Goal: Task Accomplishment & Management: Use online tool/utility

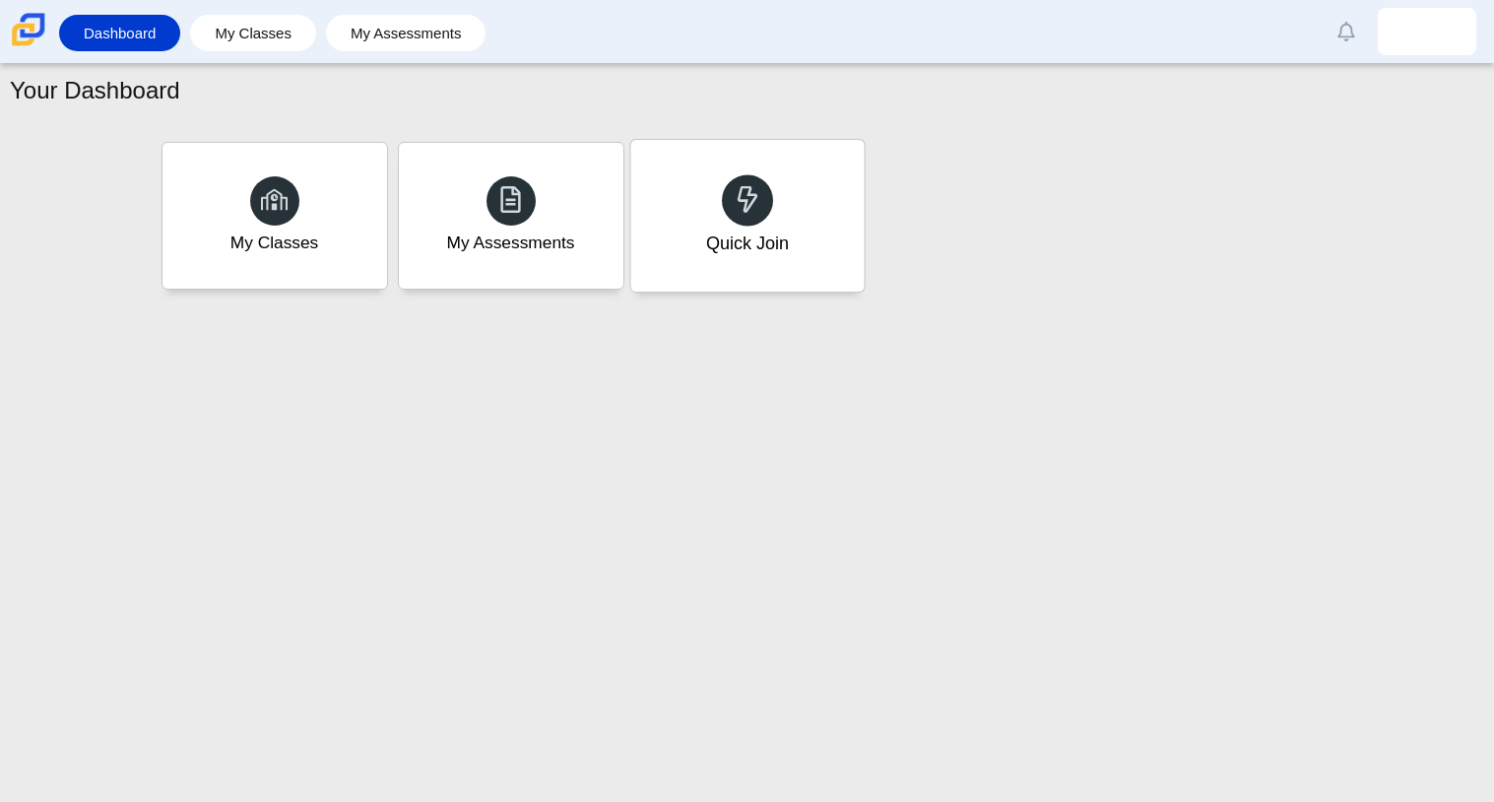
click at [816, 247] on div "Quick Join" at bounding box center [746, 216] width 233 height 152
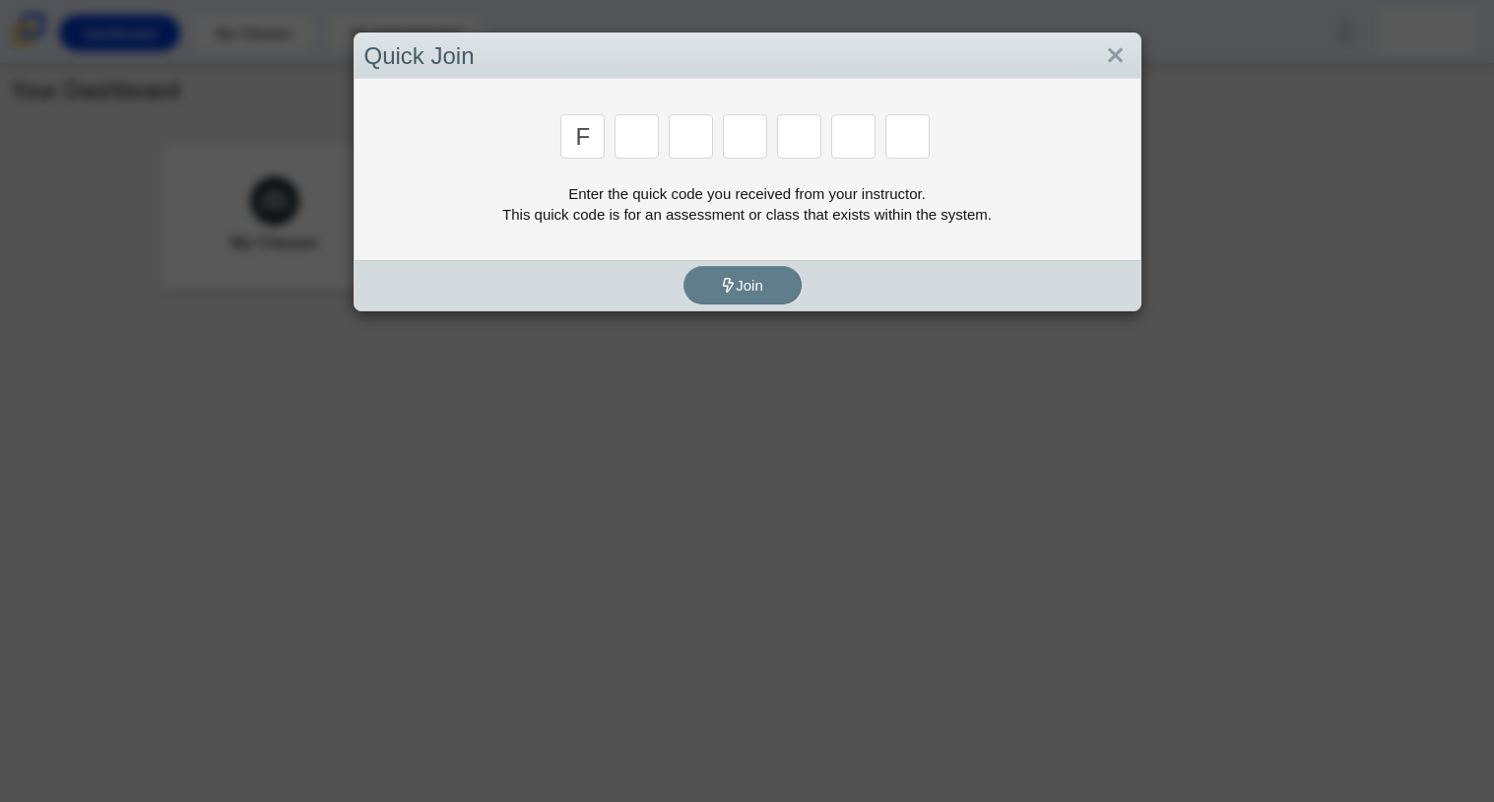
type input "f"
type input "7"
type input "m"
type input "c"
type input "h"
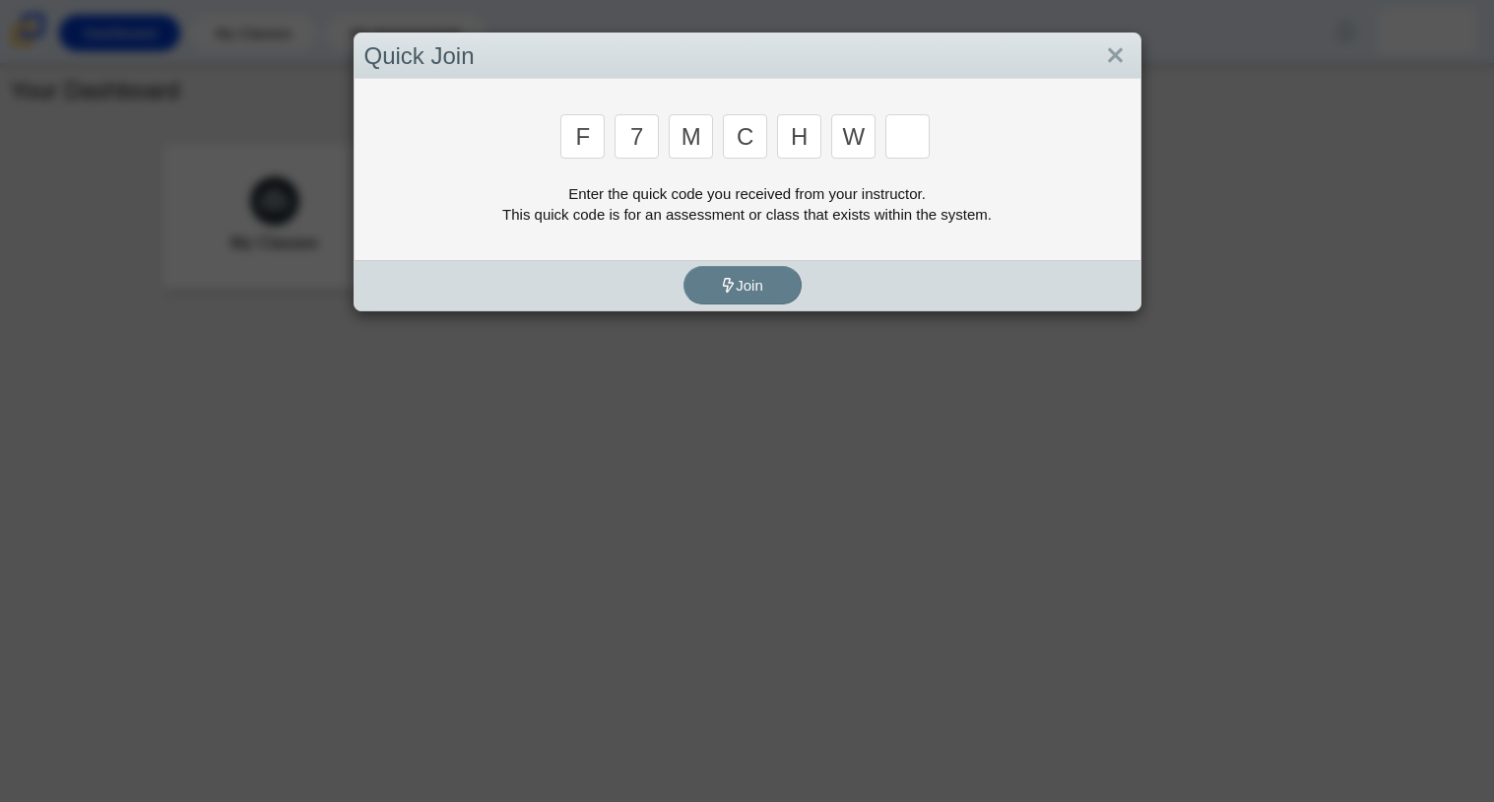
type input "w"
type input "k"
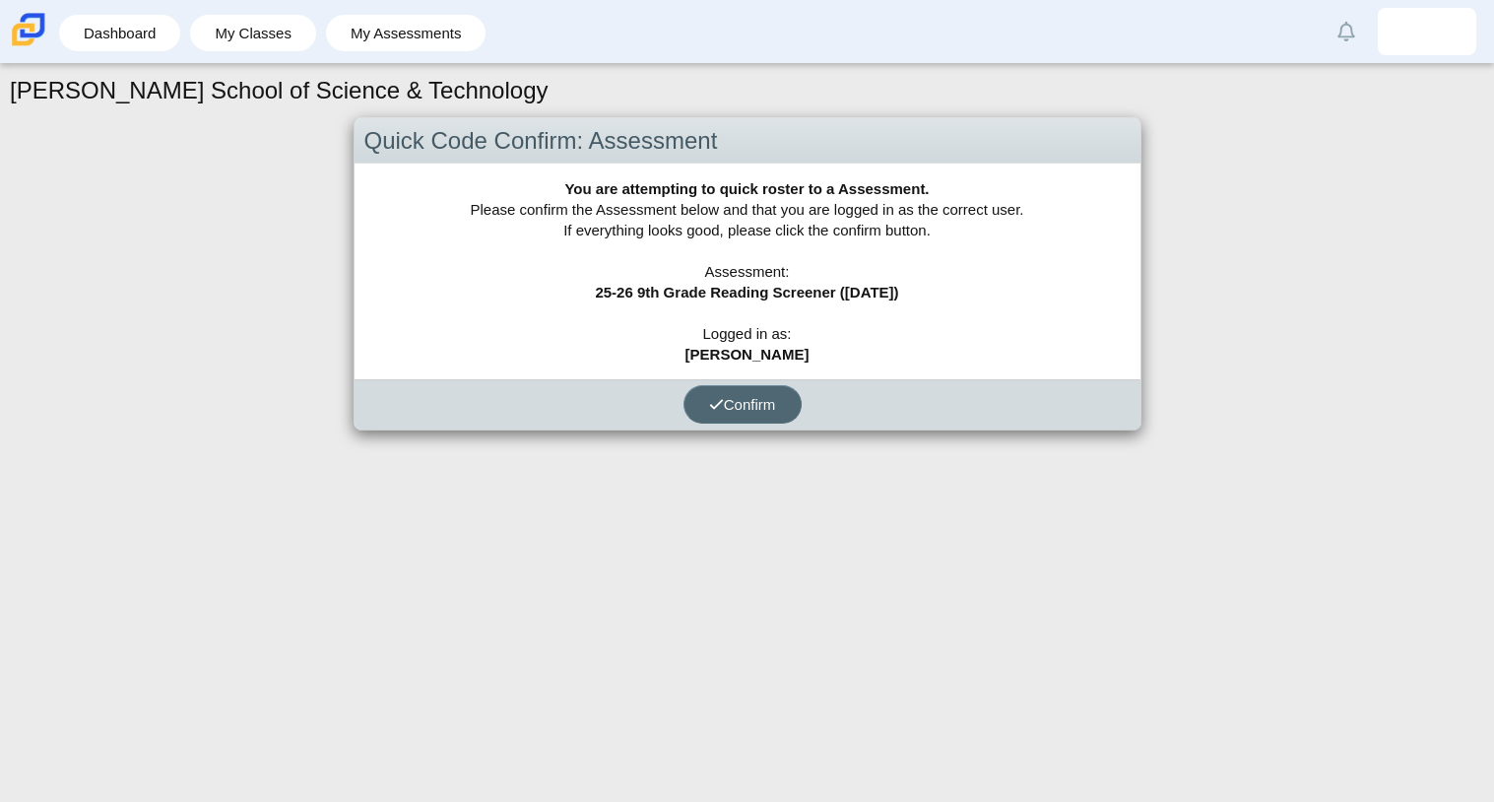
click at [755, 412] on button "Confirm" at bounding box center [742, 404] width 118 height 38
